Goal: Communication & Community: Share content

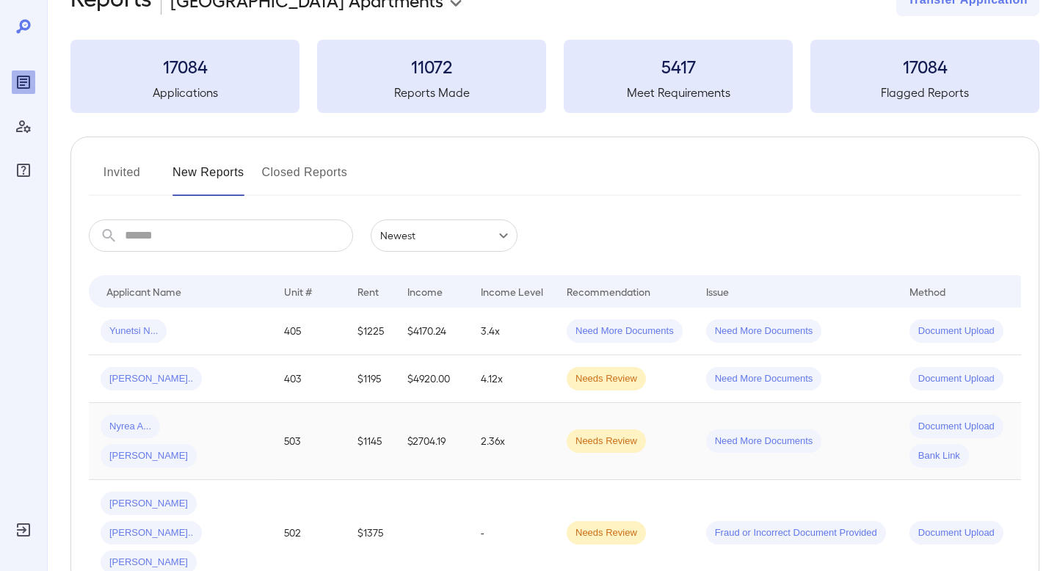
scroll to position [109, 0]
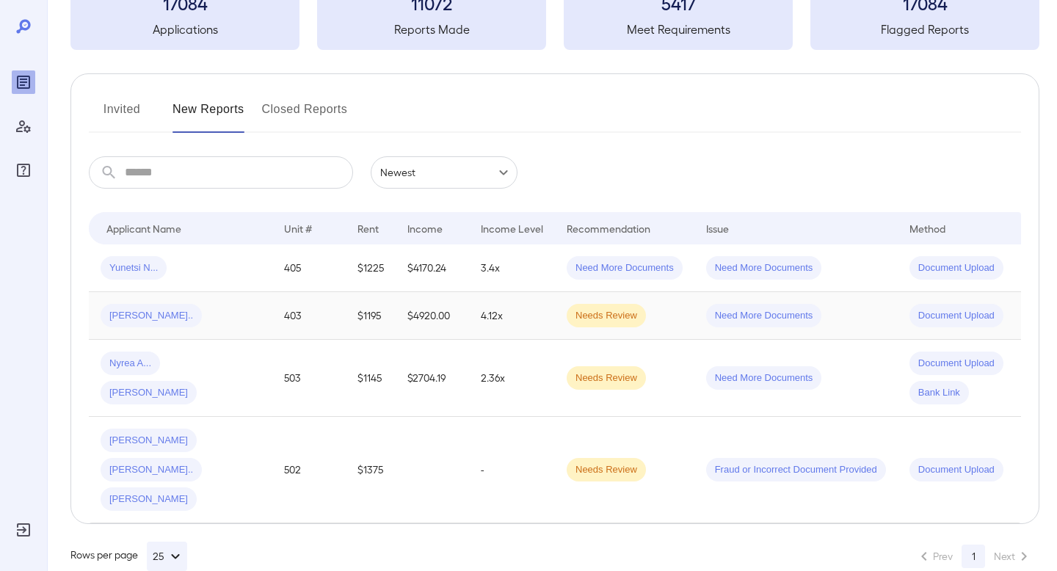
click at [268, 323] on td "[PERSON_NAME].." at bounding box center [181, 316] width 184 height 48
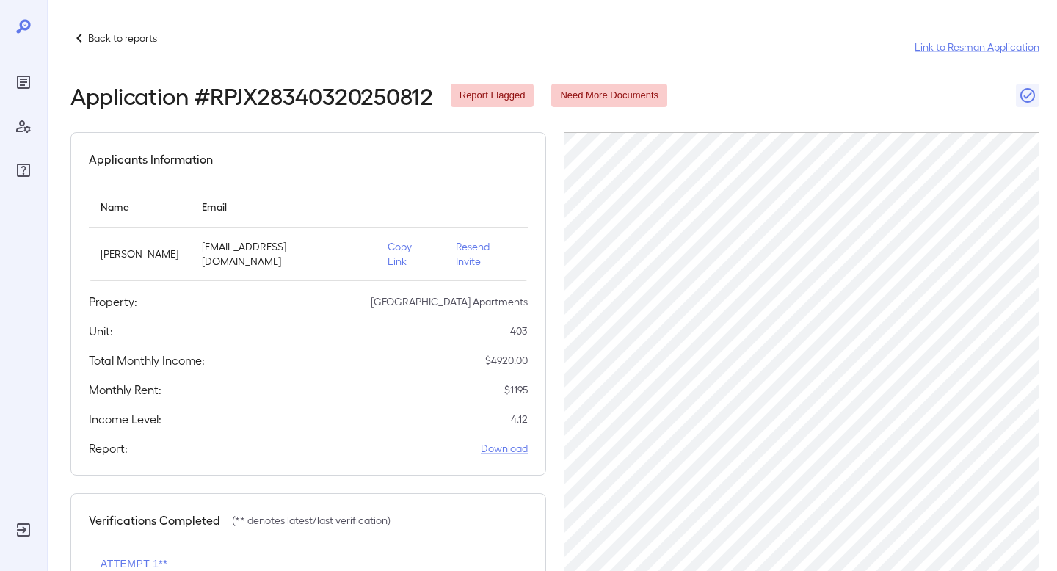
click at [96, 38] on p "Back to reports" at bounding box center [122, 38] width 69 height 15
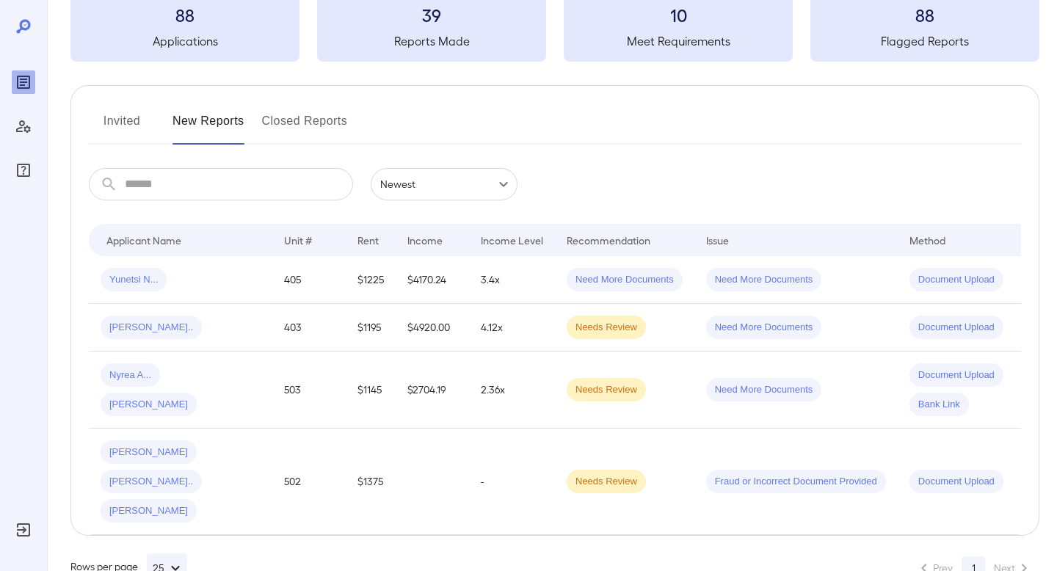
scroll to position [109, 0]
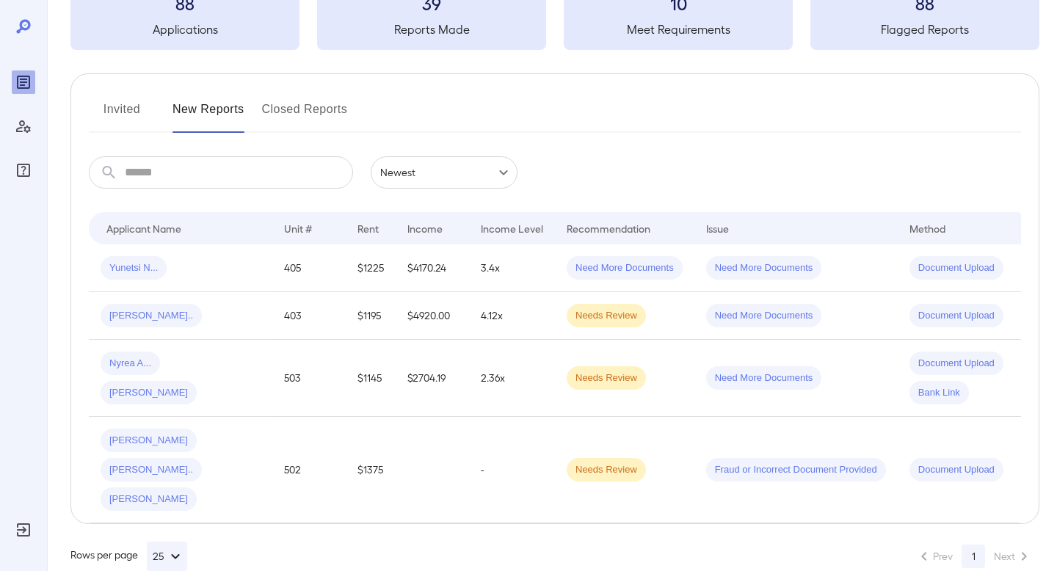
click at [148, 102] on button "Invited" at bounding box center [122, 115] width 66 height 35
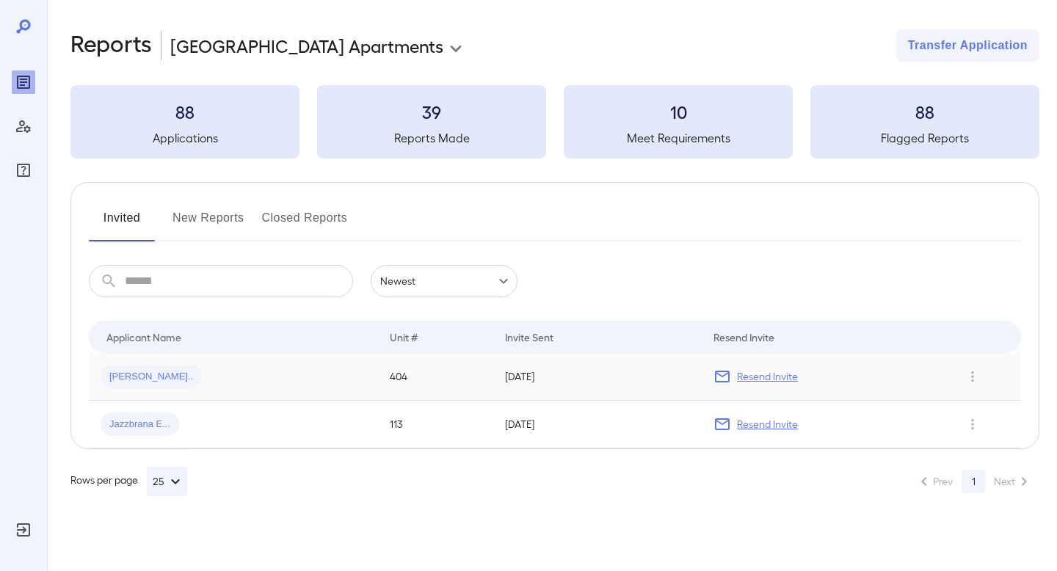
click at [207, 380] on div "Jacari S..." at bounding box center [234, 376] width 266 height 23
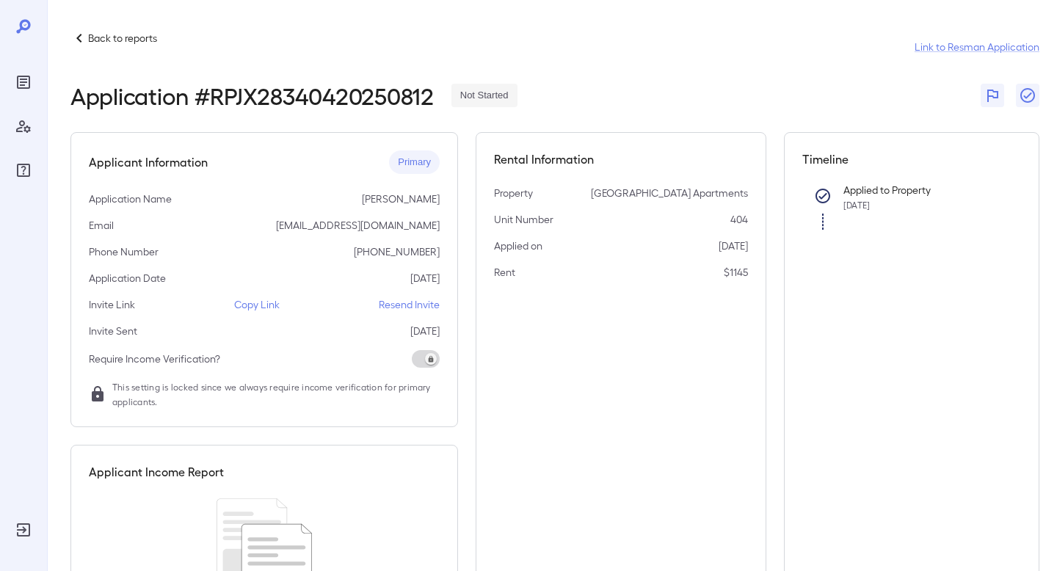
click at [264, 317] on div "Applicant Information Primary Application Name Jacari S Stephens Email shortsta…" at bounding box center [264, 279] width 388 height 295
click at [269, 310] on p "Copy Link" at bounding box center [257, 304] width 46 height 15
